Goal: Task Accomplishment & Management: Use online tool/utility

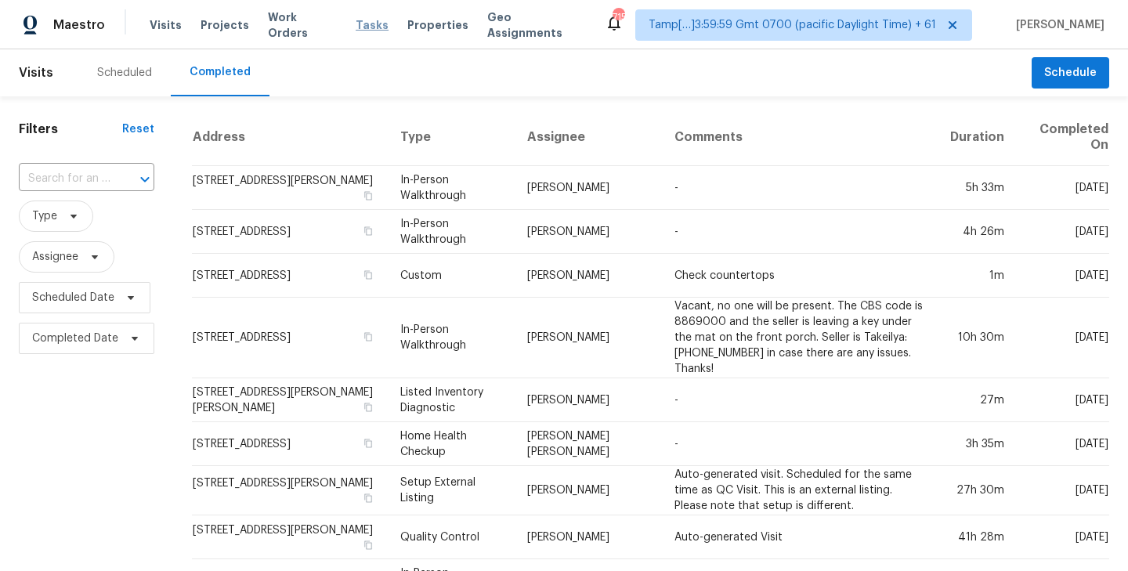
click at [356, 21] on span "Tasks" at bounding box center [372, 25] width 33 height 11
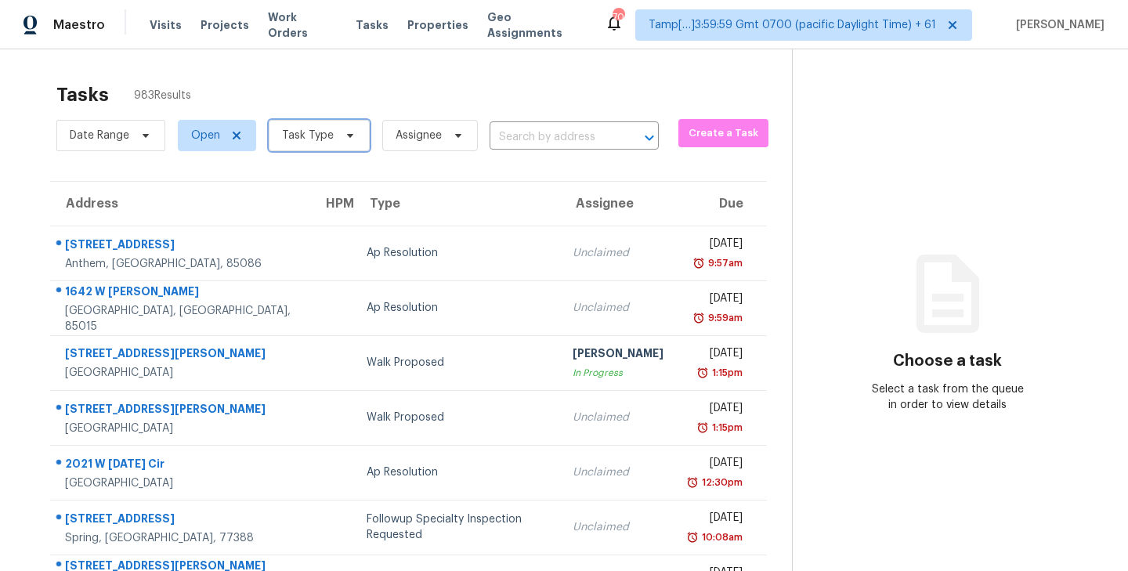
click at [359, 131] on span "Task Type" at bounding box center [319, 135] width 101 height 31
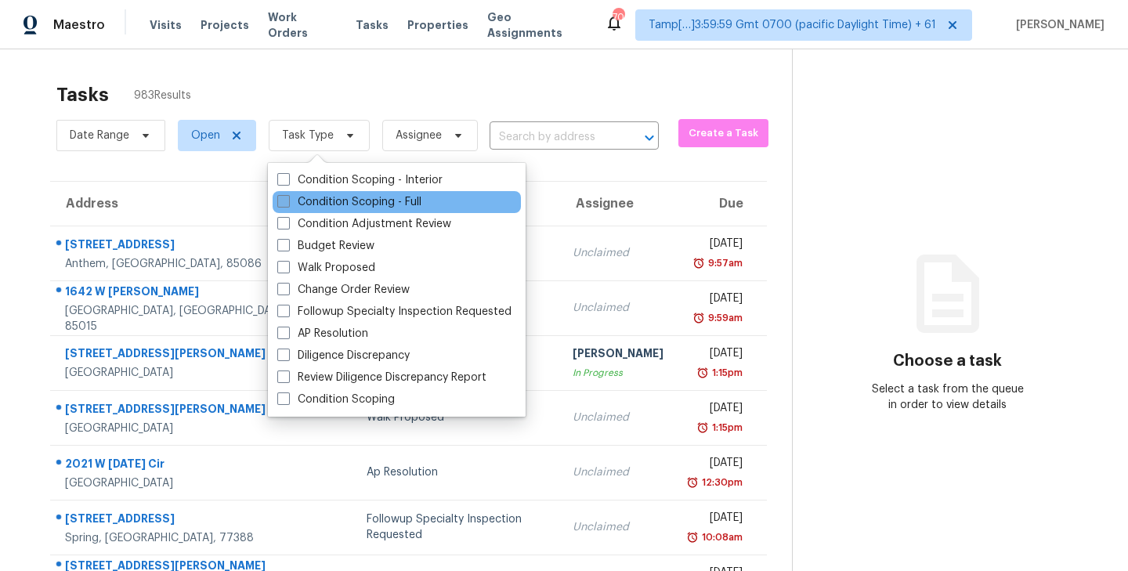
click at [282, 202] on span at bounding box center [283, 201] width 13 height 13
click at [282, 202] on input "Condition Scoping - Full" at bounding box center [282, 199] width 10 height 10
checkbox input "true"
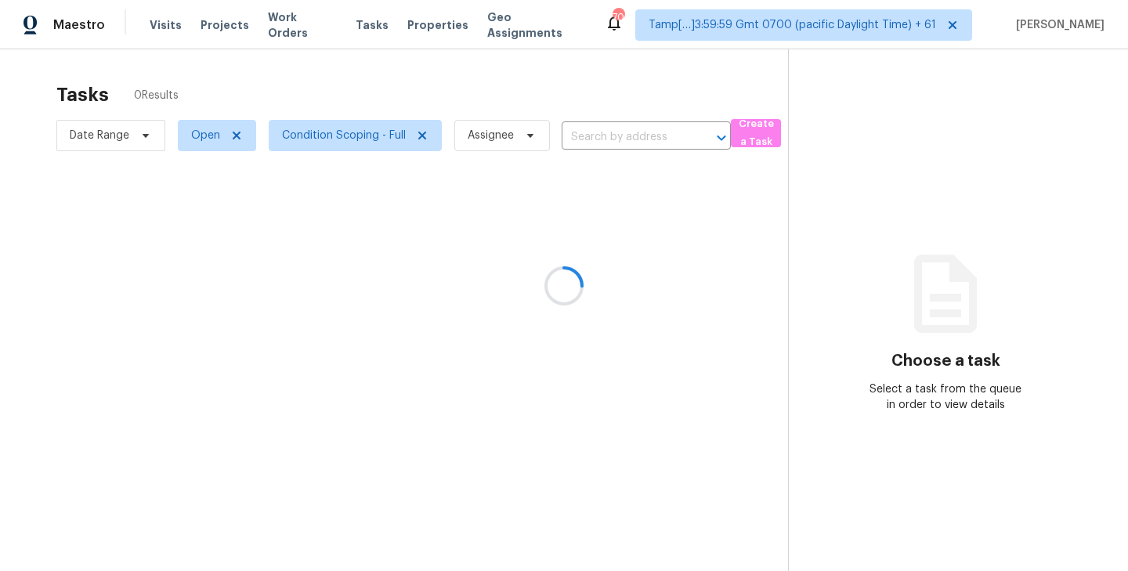
click at [351, 81] on div at bounding box center [564, 285] width 1128 height 571
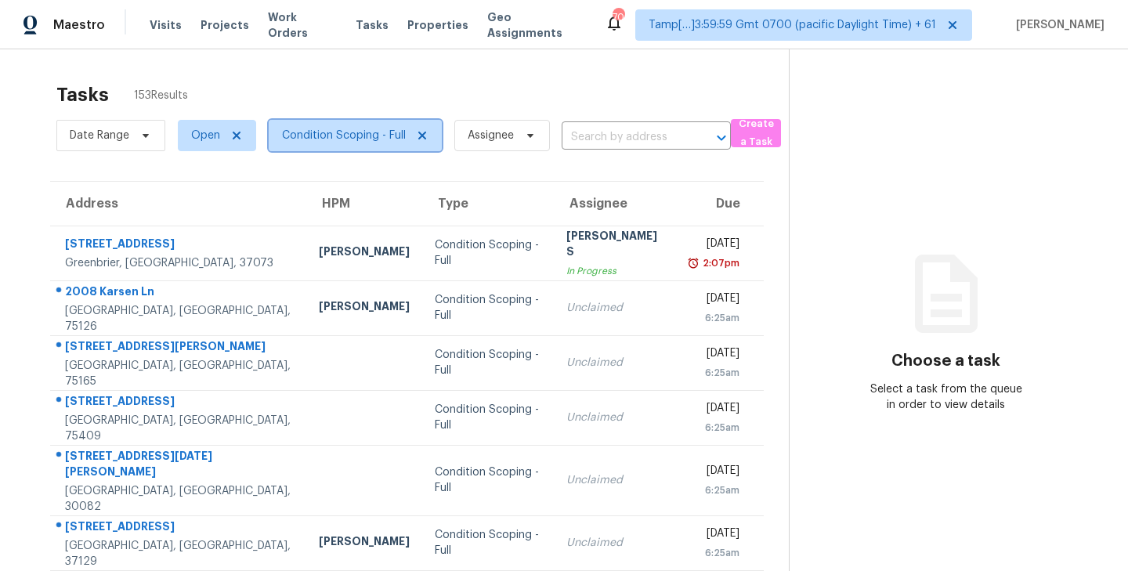
click at [422, 138] on icon at bounding box center [422, 135] width 13 height 13
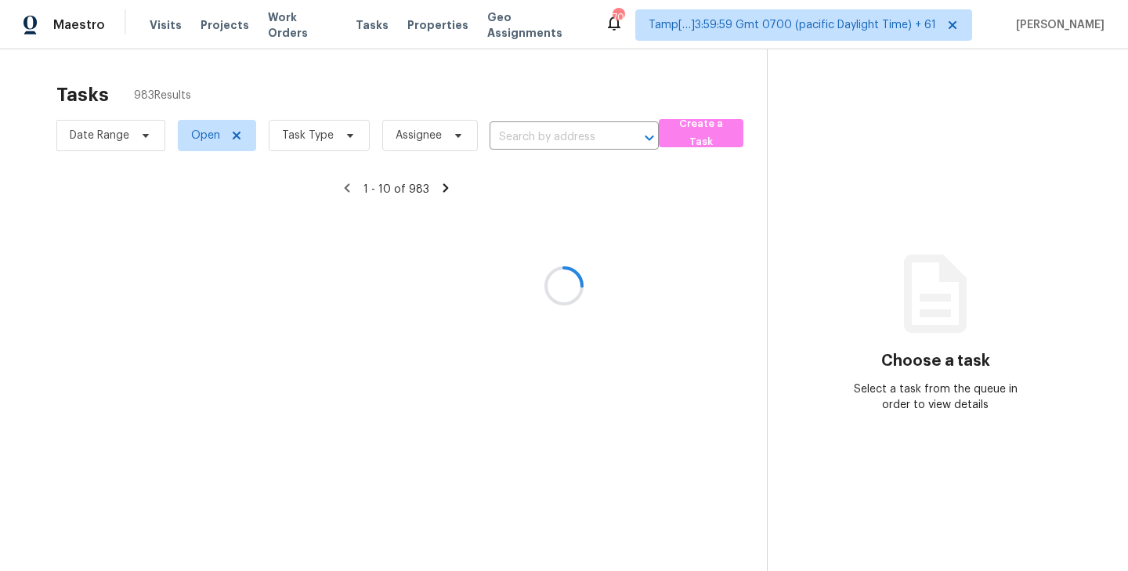
click at [346, 137] on div at bounding box center [564, 285] width 1128 height 571
click at [368, 76] on div at bounding box center [564, 285] width 1128 height 571
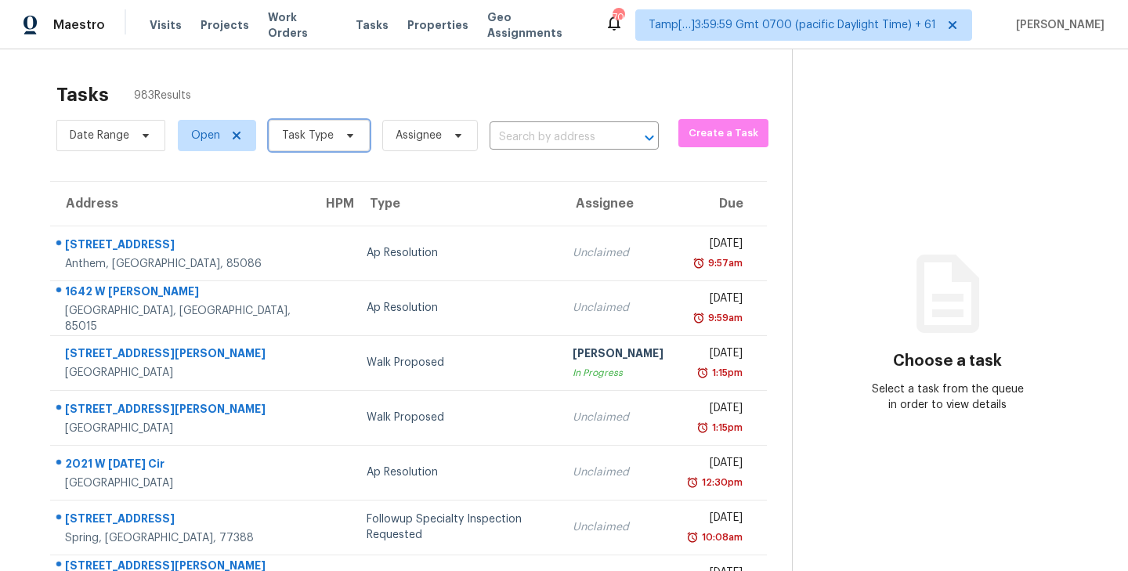
click at [349, 132] on icon at bounding box center [350, 135] width 13 height 13
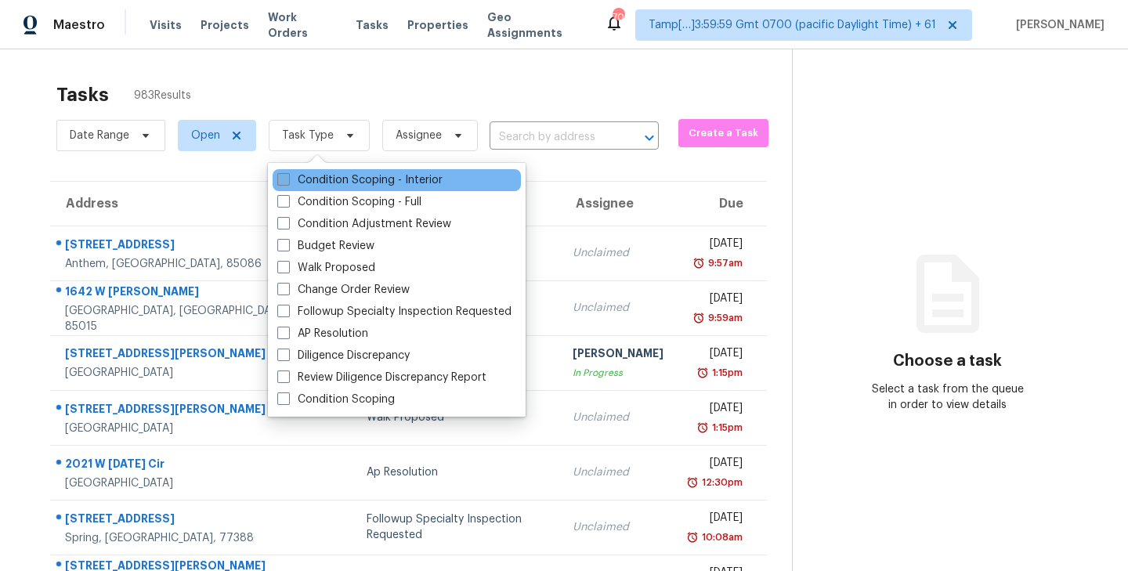
click at [285, 179] on span at bounding box center [283, 179] width 13 height 13
click at [285, 179] on input "Condition Scoping - Interior" at bounding box center [282, 177] width 10 height 10
checkbox input "true"
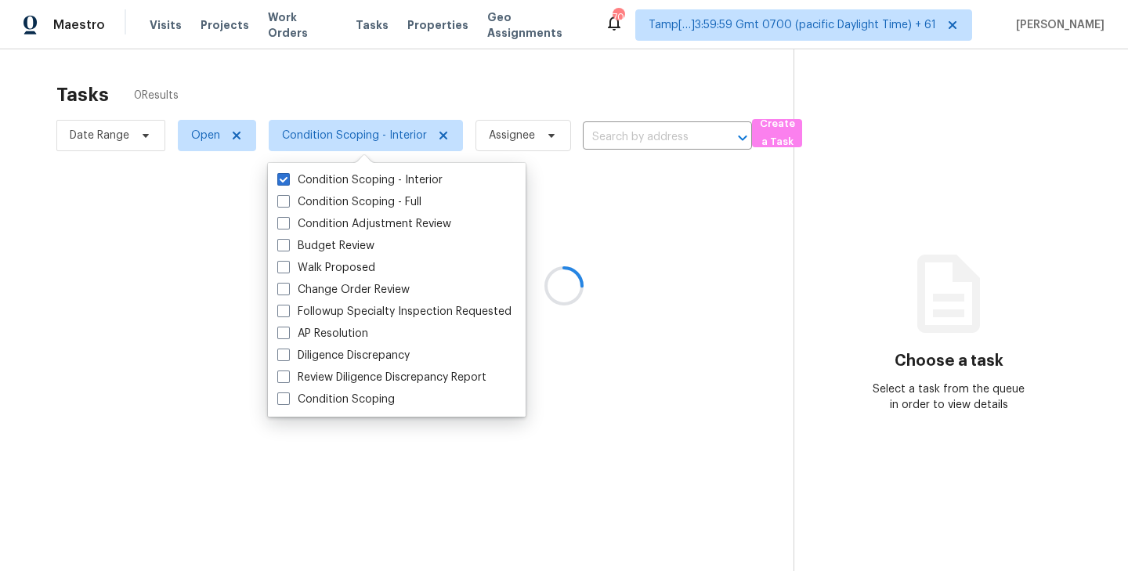
click at [380, 53] on div at bounding box center [564, 285] width 1128 height 571
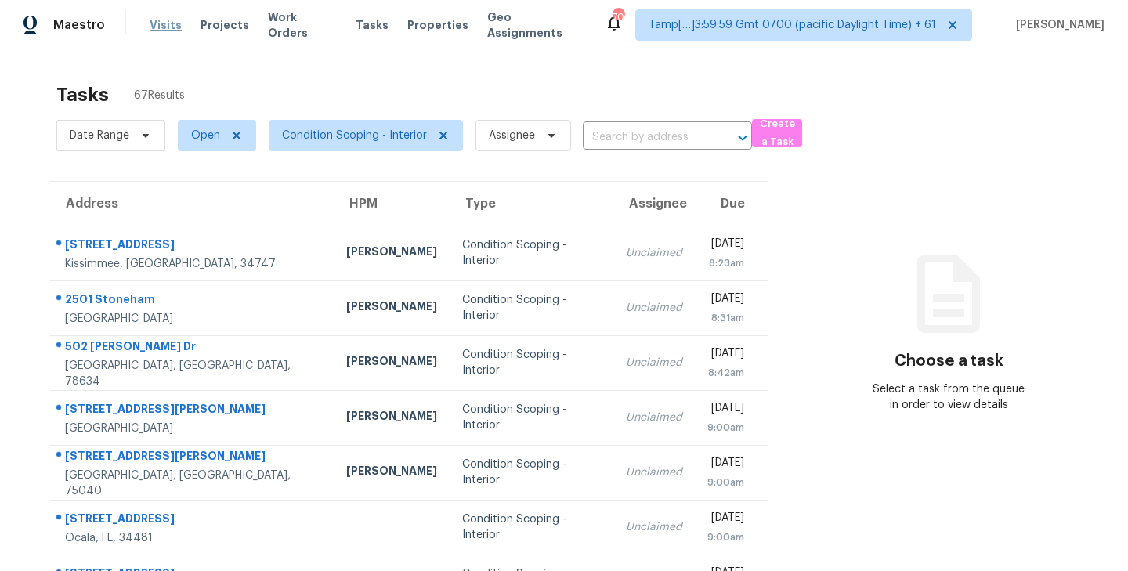
click at [159, 28] on span "Visits" at bounding box center [166, 25] width 32 height 16
